Goal: Transaction & Acquisition: Purchase product/service

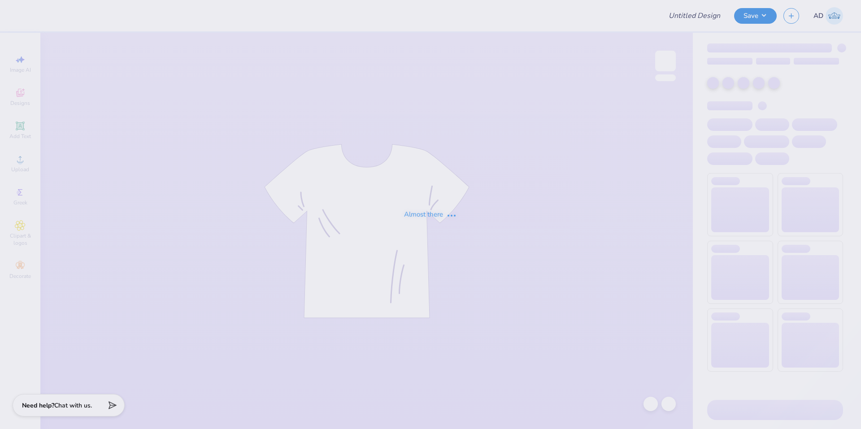
type input "hall1"
type input "50"
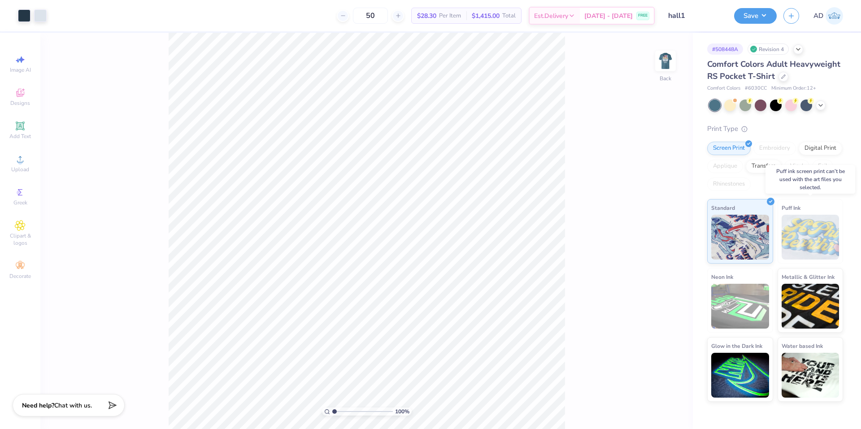
click at [806, 225] on img at bounding box center [810, 237] width 58 height 45
click at [817, 252] on img at bounding box center [810, 237] width 58 height 45
click at [665, 60] on img at bounding box center [665, 61] width 36 height 36
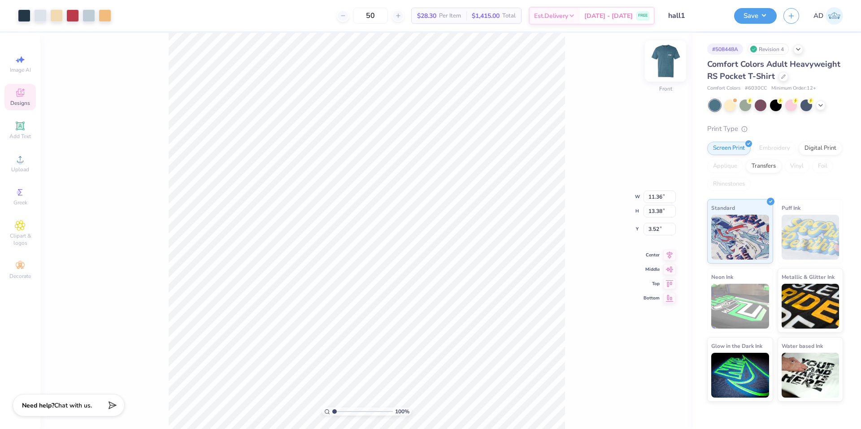
click at [670, 62] on img at bounding box center [665, 61] width 36 height 36
click at [670, 62] on img at bounding box center [665, 61] width 18 height 18
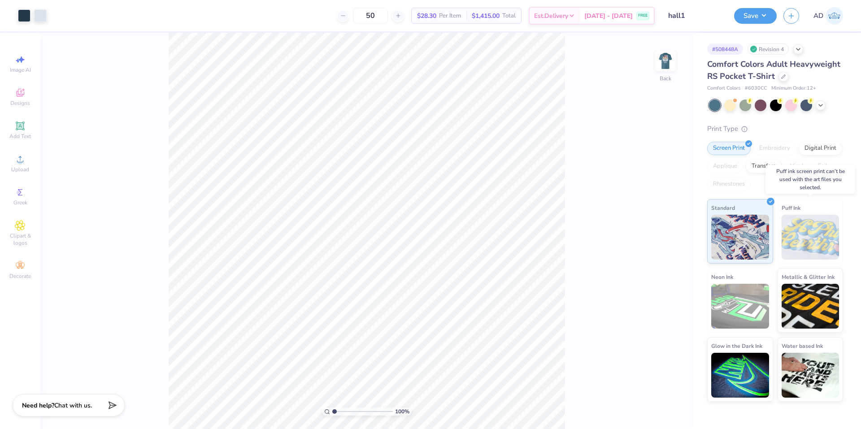
click at [815, 237] on img at bounding box center [810, 237] width 58 height 45
click at [668, 62] on img at bounding box center [665, 61] width 36 height 36
click at [813, 237] on img at bounding box center [810, 237] width 58 height 45
